Goal: Task Accomplishment & Management: Use online tool/utility

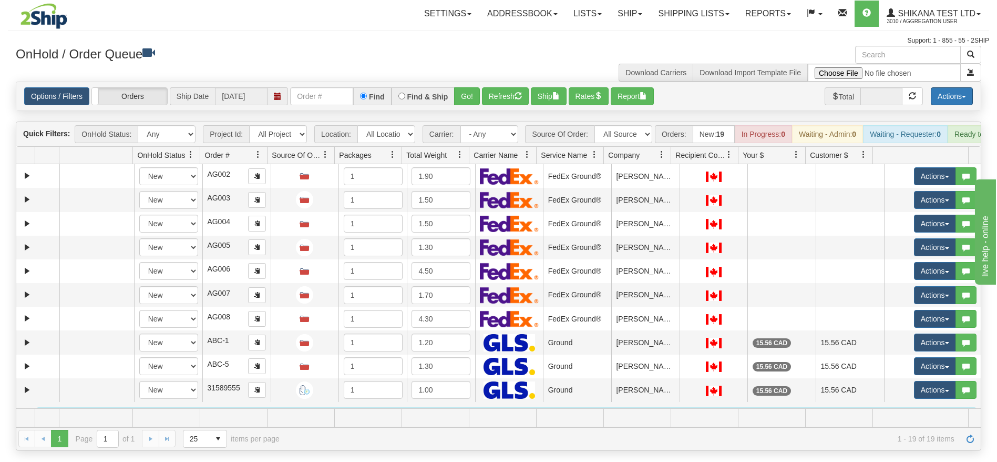
click at [939, 89] on button "Actions" at bounding box center [952, 96] width 42 height 18
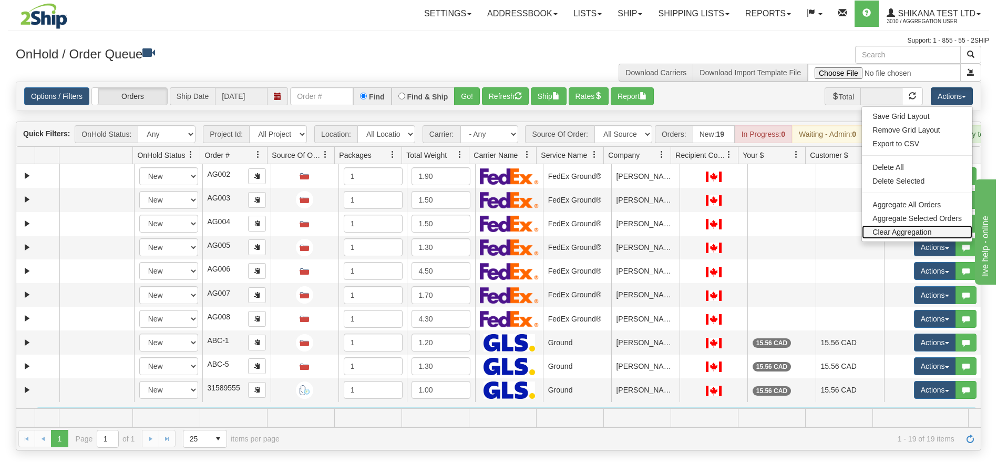
click at [913, 228] on link "Clear Aggregation" at bounding box center [917, 232] width 110 height 14
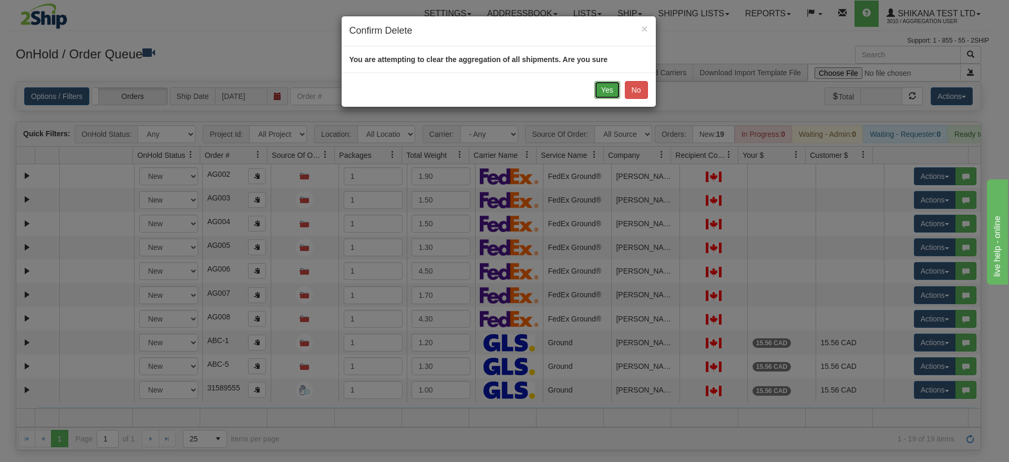
click at [605, 95] on button "Yes" at bounding box center [608, 90] width 26 height 18
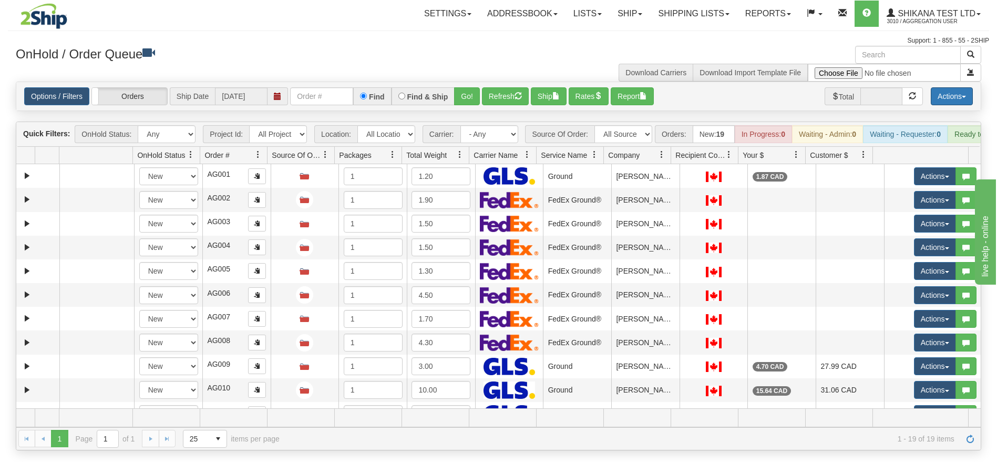
click at [953, 101] on button "Actions" at bounding box center [952, 96] width 42 height 18
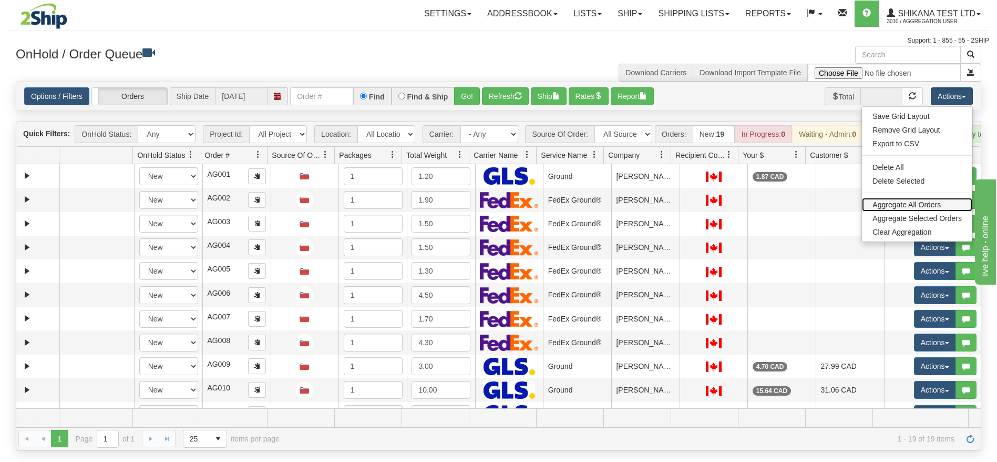
click at [917, 202] on link "Aggregate All Orders" at bounding box center [917, 205] width 110 height 14
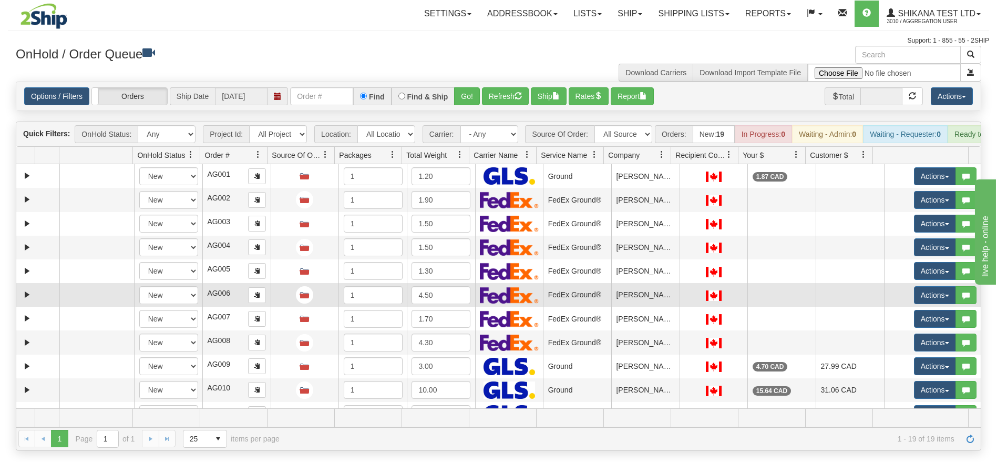
scroll to position [208, 0]
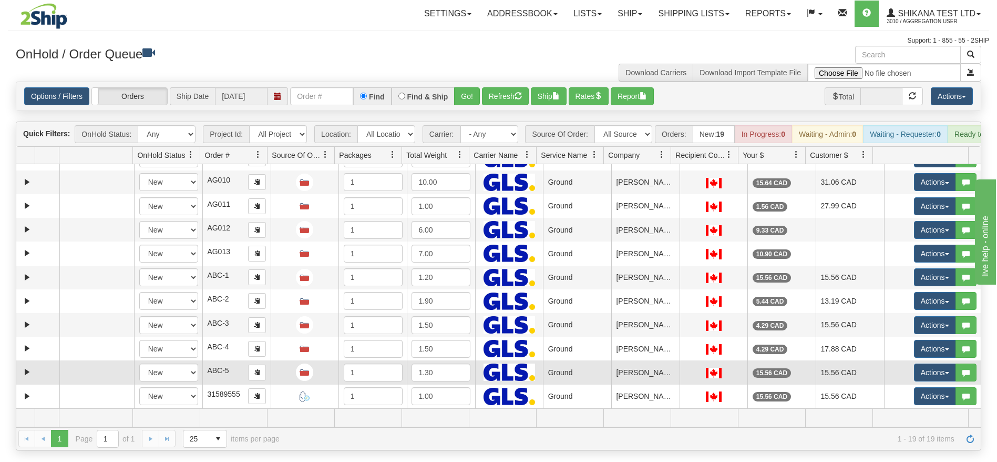
click at [231, 384] on td "ABC-5" at bounding box center [236, 372] width 68 height 24
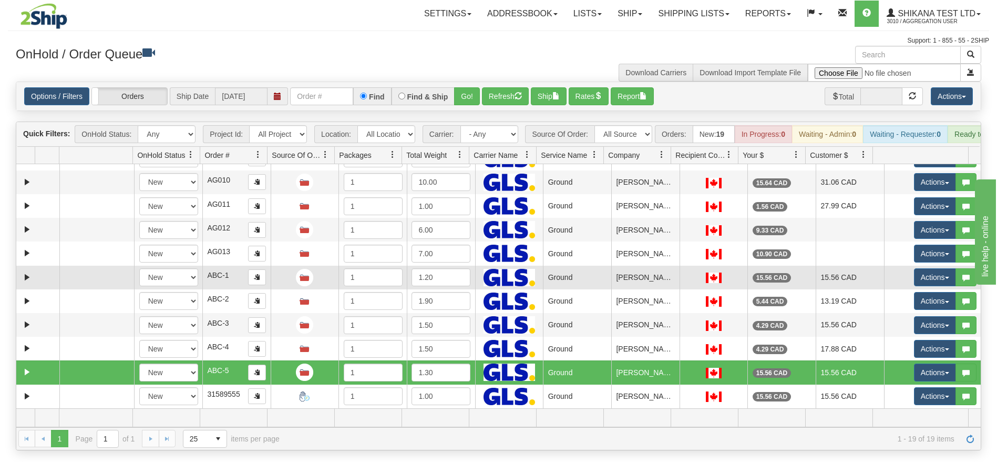
click at [231, 287] on td "ABC-1" at bounding box center [236, 278] width 68 height 24
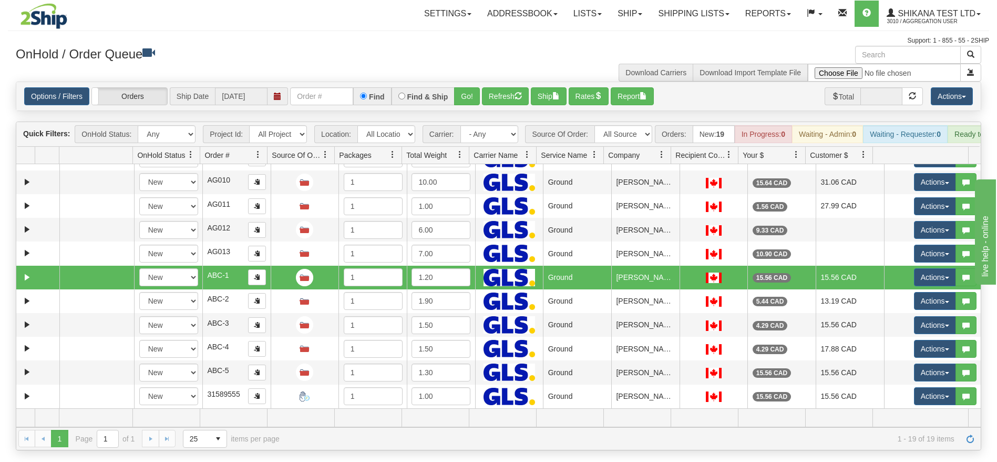
scroll to position [0, 0]
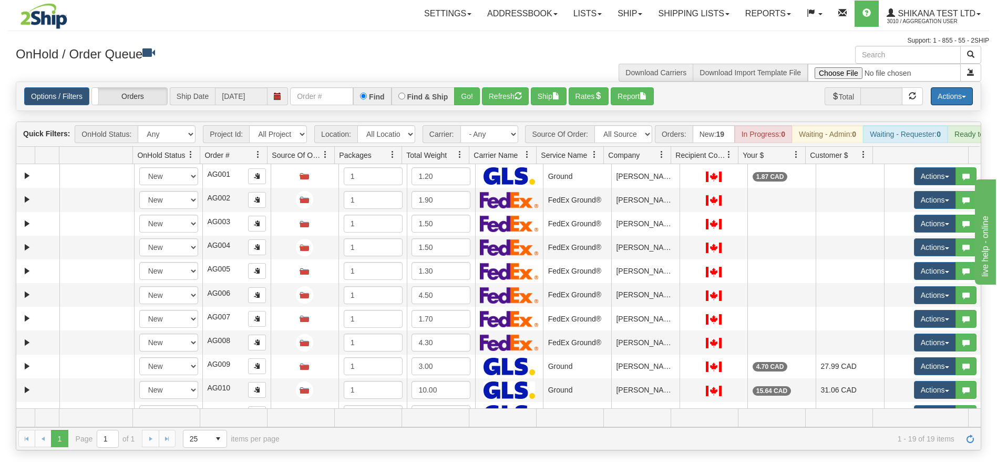
click at [945, 100] on button "Actions" at bounding box center [952, 96] width 42 height 18
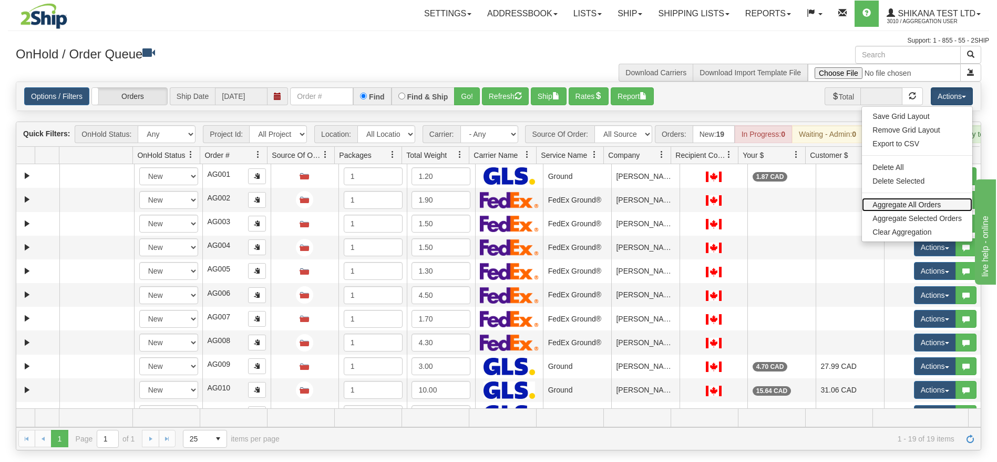
click at [916, 203] on link "Aggregate All Orders" at bounding box center [917, 205] width 110 height 14
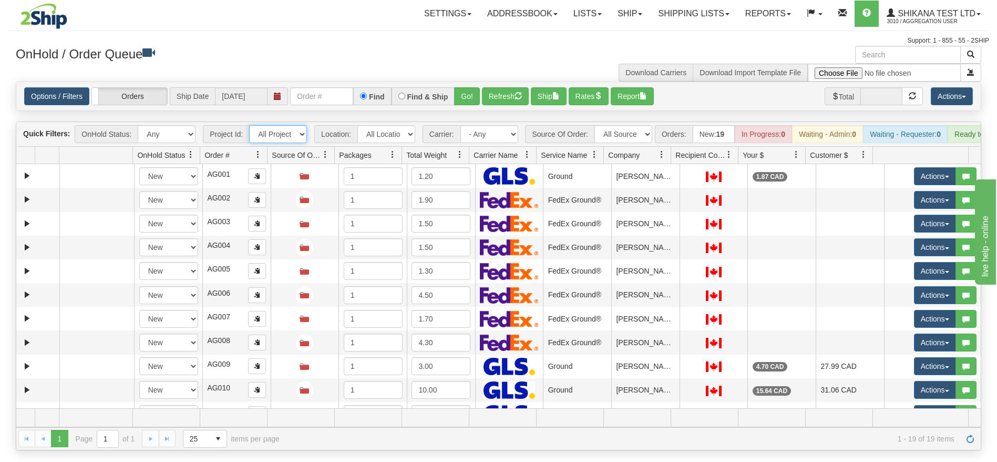
click at [285, 131] on select "All Projects A B CAtoCA" at bounding box center [278, 134] width 58 height 18
click at [249, 125] on select "All Projects A B CAtoCA" at bounding box center [278, 134] width 58 height 18
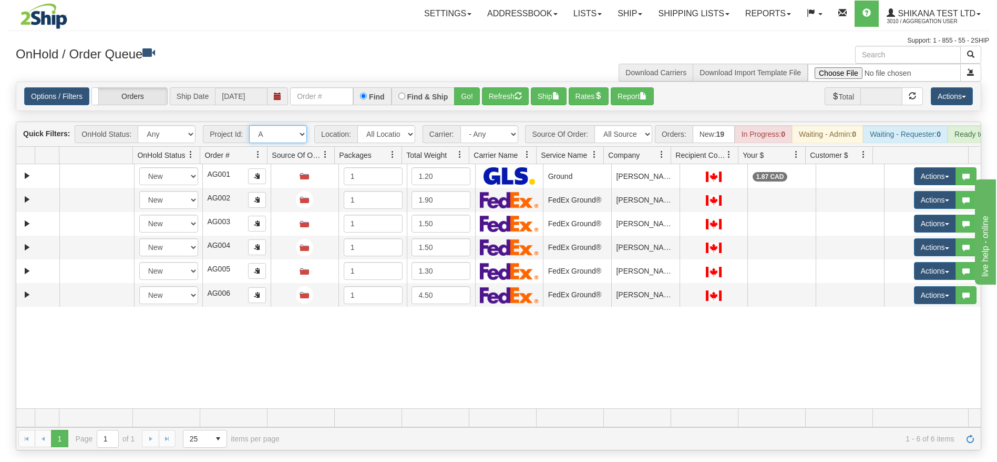
click at [294, 130] on select "All Projects A B CAtoCA" at bounding box center [278, 134] width 58 height 18
click at [249, 125] on select "All Projects A B CAtoCA" at bounding box center [278, 134] width 58 height 18
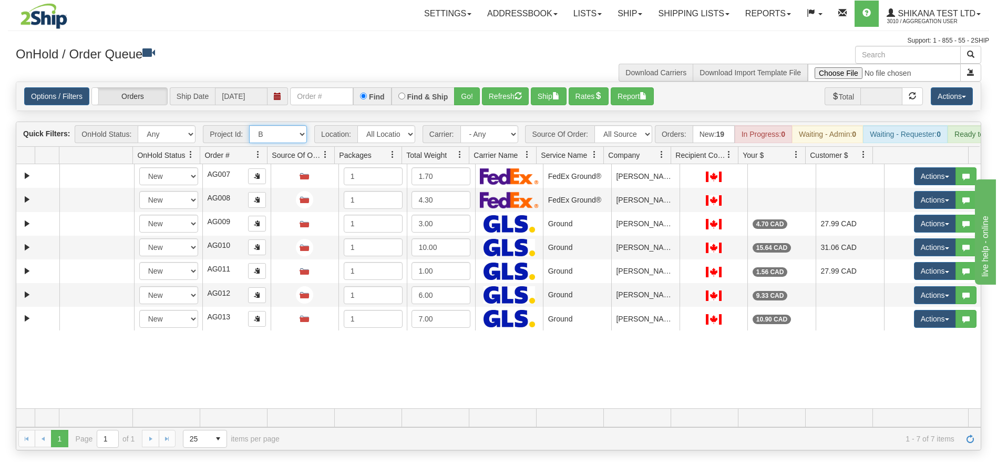
click at [291, 131] on select "All Projects A B CAtoCA" at bounding box center [278, 134] width 58 height 18
click at [249, 125] on select "All Projects A B CAtoCA" at bounding box center [278, 134] width 58 height 18
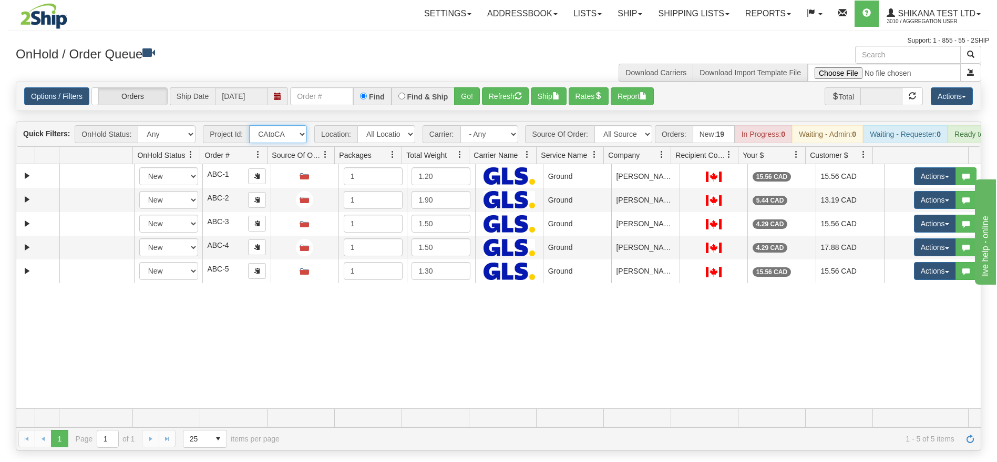
click at [290, 136] on select "All Projects A B CAtoCA" at bounding box center [278, 134] width 58 height 18
select select "A"
click at [249, 125] on select "All Projects A B CAtoCA" at bounding box center [278, 134] width 58 height 18
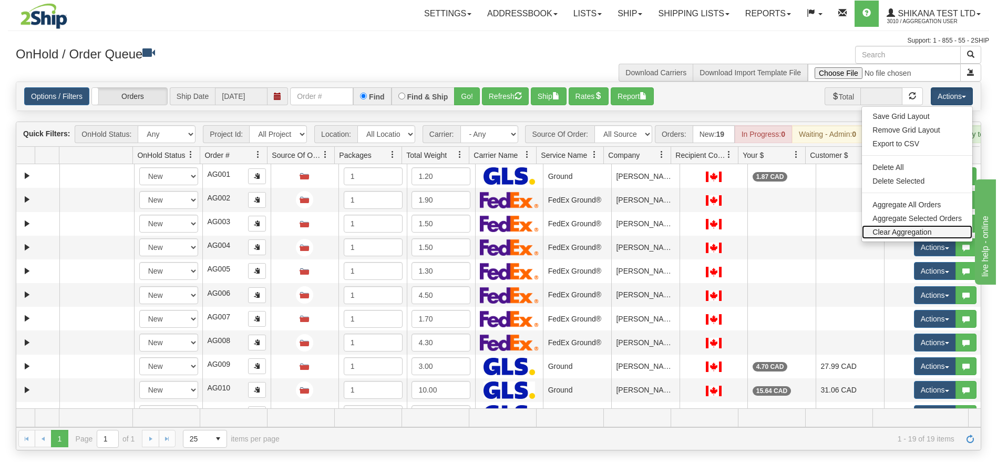
click at [896, 234] on link "Clear Aggregation" at bounding box center [917, 232] width 110 height 14
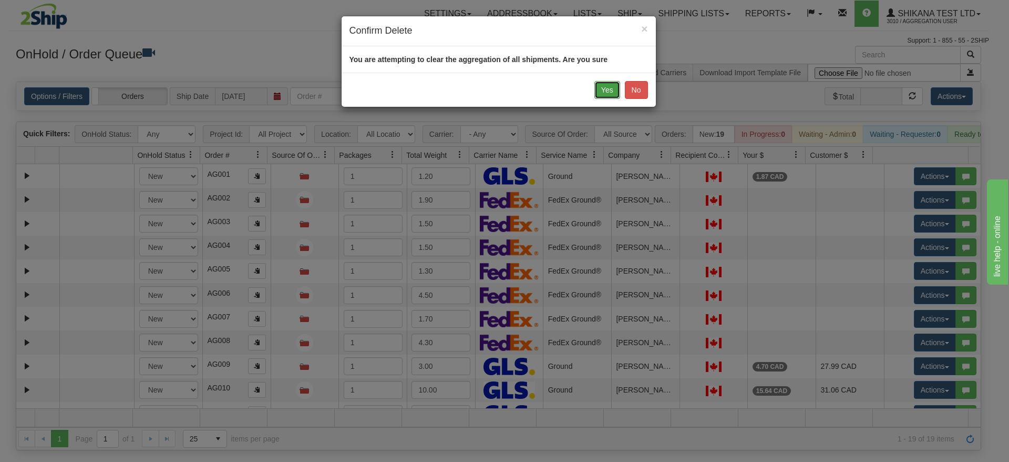
drag, startPoint x: 607, startPoint y: 89, endPoint x: 559, endPoint y: 168, distance: 92.5
click at [607, 88] on button "Yes" at bounding box center [608, 90] width 26 height 18
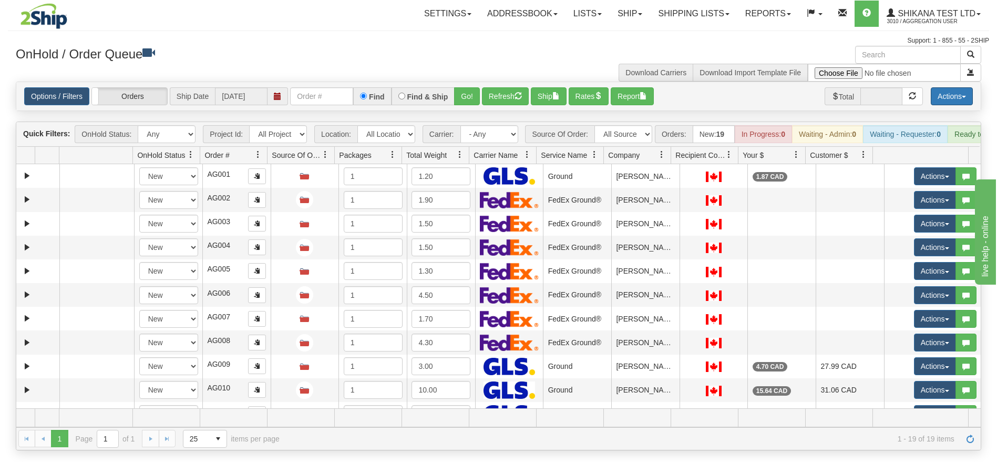
click at [937, 98] on button "Actions" at bounding box center [952, 96] width 42 height 18
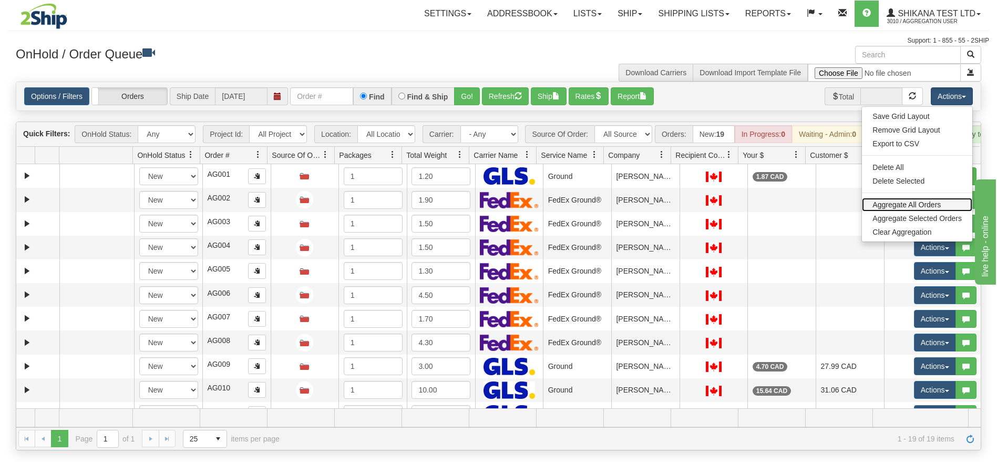
click at [913, 205] on link "Aggregate All Orders" at bounding box center [917, 205] width 110 height 14
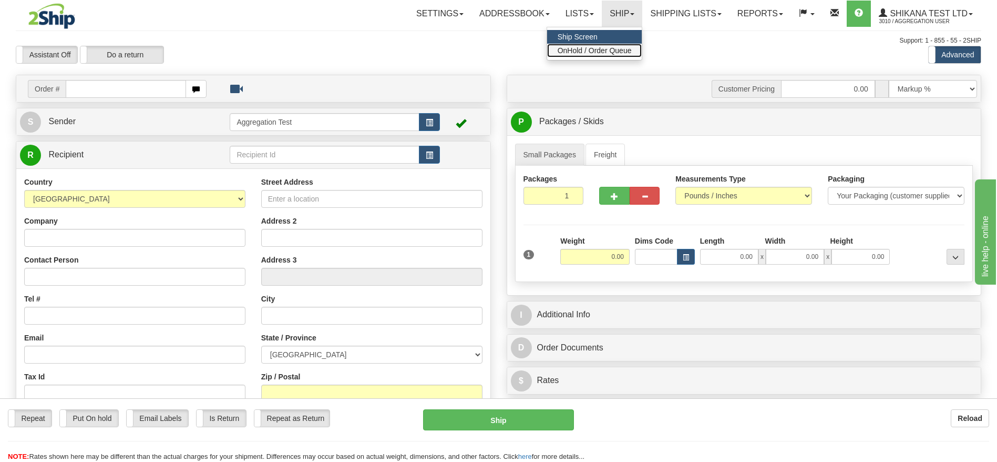
click at [601, 50] on span "OnHold / Order Queue" at bounding box center [595, 50] width 74 height 8
